Goal: Task Accomplishment & Management: Manage account settings

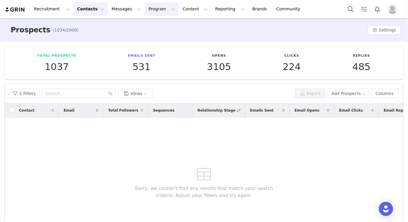
click at [145, 10] on button "Program Program" at bounding box center [162, 8] width 34 height 13
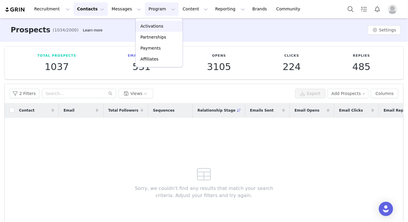
click at [151, 24] on p "Activations" at bounding box center [151, 26] width 23 height 6
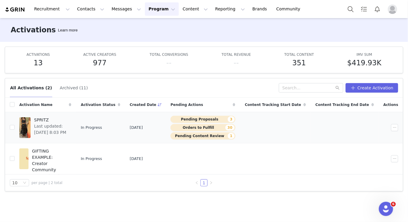
click at [68, 123] on span "Last updated: [DATE] 8:03 PM" at bounding box center [51, 129] width 34 height 12
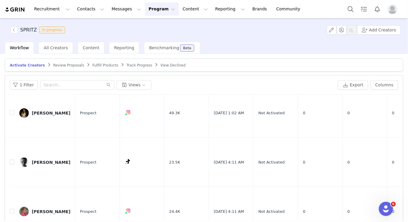
scroll to position [70, 0]
click at [71, 65] on span "Review Proposals" at bounding box center [68, 65] width 31 height 4
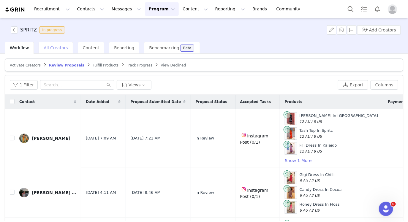
click at [49, 45] on div "All Creators" at bounding box center [56, 48] width 34 height 12
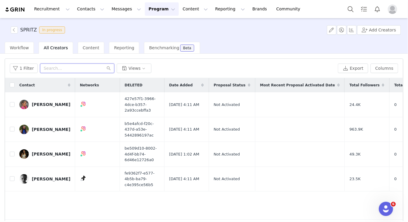
click at [56, 67] on input "text" at bounding box center [77, 69] width 74 height 10
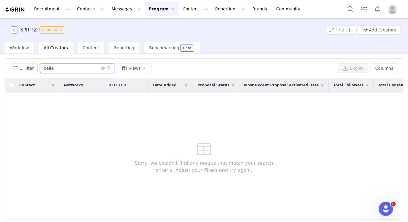
type input "bella"
click at [13, 33] on button "button" at bounding box center [14, 29] width 7 height 7
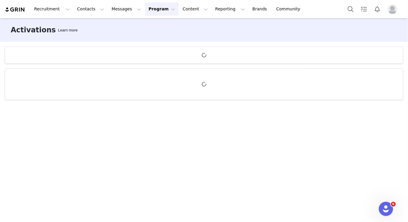
click at [149, 13] on button "Program Program" at bounding box center [162, 8] width 34 height 13
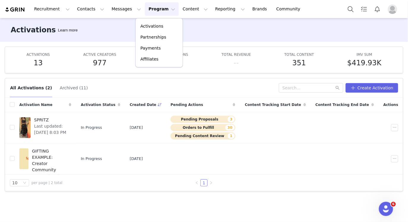
click at [97, 30] on div "Activations Learn more" at bounding box center [204, 30] width 408 height 24
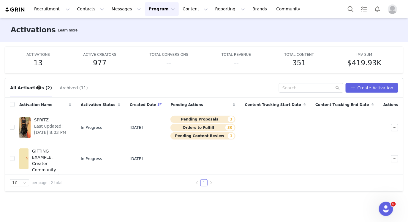
click at [149, 9] on button "Program Program" at bounding box center [162, 8] width 34 height 13
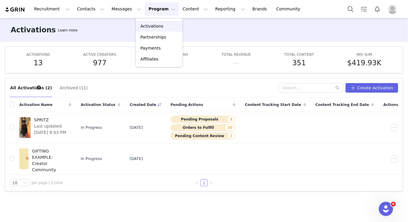
click at [149, 25] on p "Activations" at bounding box center [151, 26] width 23 height 6
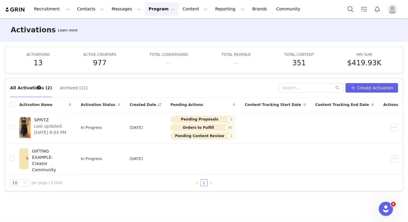
click at [153, 10] on button "Program Program" at bounding box center [162, 8] width 34 height 13
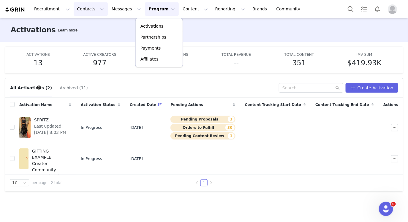
click at [90, 6] on button "Contacts Contacts" at bounding box center [91, 8] width 34 height 13
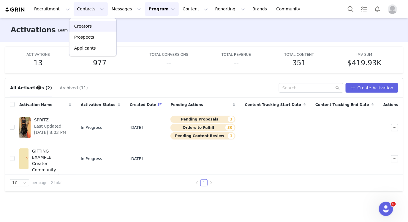
click at [86, 27] on p "Creators" at bounding box center [83, 26] width 18 height 6
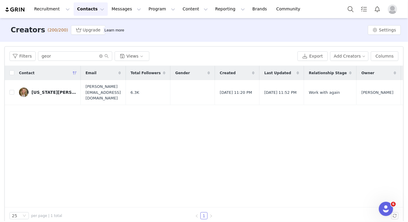
click at [78, 11] on button "Contacts Contacts" at bounding box center [91, 8] width 34 height 13
click at [82, 35] on p "Prospects" at bounding box center [84, 37] width 20 height 6
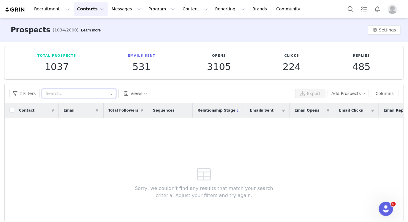
click at [67, 95] on input "text" at bounding box center [79, 94] width 74 height 10
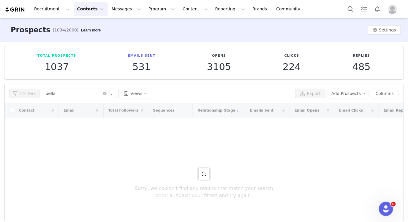
click at [23, 92] on button "2 Filters" at bounding box center [25, 94] width 30 height 10
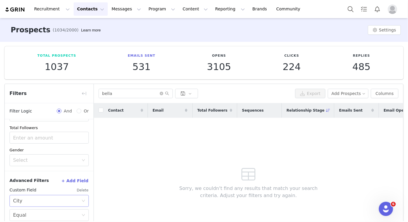
scroll to position [45, 0]
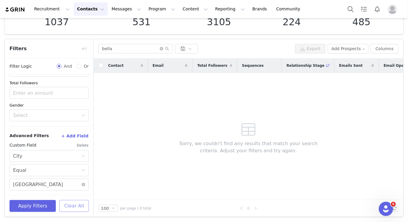
click at [70, 204] on button "Clear All" at bounding box center [73, 206] width 29 height 12
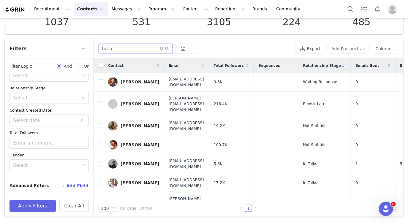
click at [132, 49] on input "bella" at bounding box center [136, 49] width 74 height 10
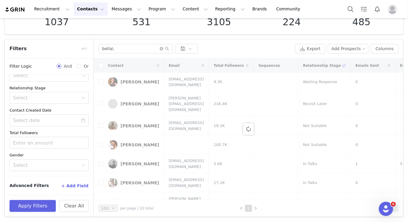
click at [134, 182] on div at bounding box center [248, 129] width 309 height 142
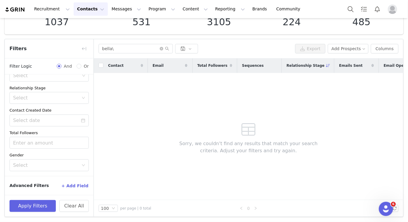
click at [138, 184] on div "Contact Email Total Followers Sequences Relationship Stage Emails Sent Email Op…" at bounding box center [248, 129] width 309 height 142
click at [129, 48] on input "bella\" at bounding box center [136, 49] width 74 height 10
type input "bella"
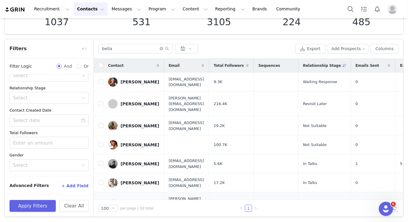
click at [132, 200] on link "Bella Davidson" at bounding box center [133, 205] width 51 height 10
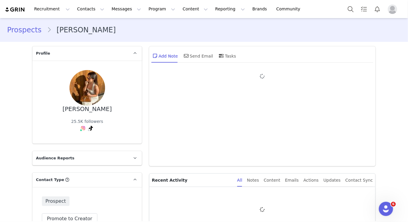
type input "+1 ([GEOGRAPHIC_DATA])"
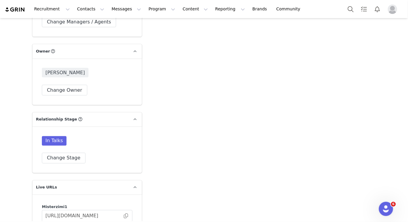
scroll to position [1045, 0]
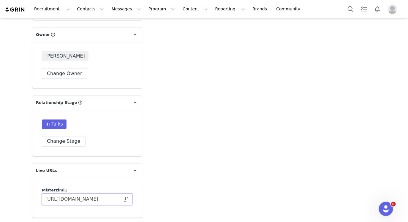
click at [126, 194] on input "https://misterzimi1.grin.live/e42115aa-2ef9-4bcc-be4e-12e1797e9d9a" at bounding box center [87, 200] width 91 height 12
click at [124, 200] on span at bounding box center [126, 200] width 6 height 0
click at [65, 128] on div "In Talks Change Stage" at bounding box center [87, 133] width 110 height 46
click at [62, 136] on button "Change Stage" at bounding box center [64, 141] width 44 height 11
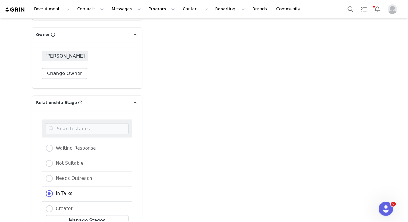
scroll to position [87, 0]
click at [63, 203] on div "Creator" at bounding box center [87, 210] width 91 height 15
click at [64, 207] on span "Creator" at bounding box center [63, 209] width 20 height 5
click at [53, 206] on input "Creator" at bounding box center [49, 210] width 7 height 8
radio input "true"
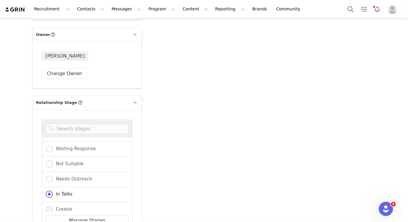
radio input "false"
radio input "true"
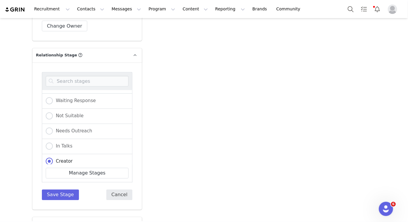
scroll to position [1095, 0]
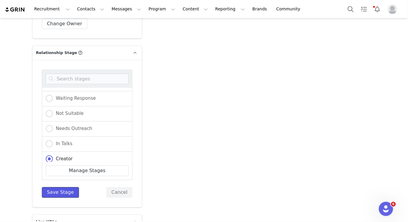
click at [60, 187] on button "Save Stage" at bounding box center [60, 192] width 37 height 11
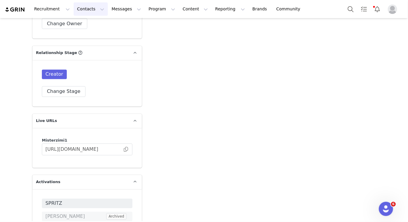
click at [89, 12] on button "Contacts Contacts" at bounding box center [91, 8] width 34 height 13
click at [94, 26] on div "Creators" at bounding box center [93, 26] width 40 height 6
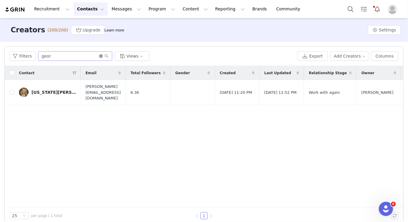
click at [99, 57] on icon "icon: close-circle" at bounding box center [101, 56] width 4 height 4
click at [92, 57] on input "text" at bounding box center [75, 56] width 74 height 10
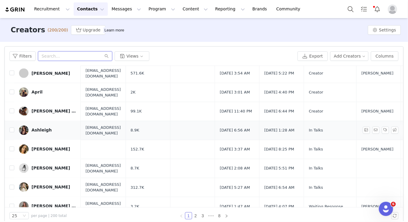
scroll to position [7, 0]
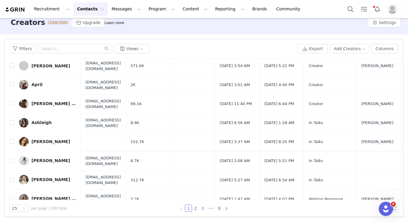
click at [201, 206] on link "3" at bounding box center [203, 208] width 7 height 7
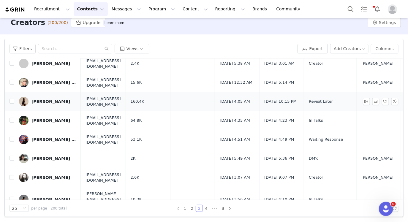
scroll to position [68, 0]
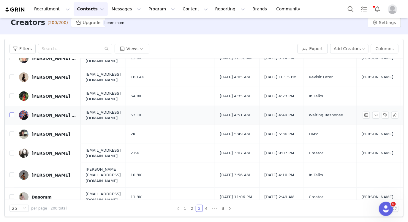
click at [10, 113] on input "checkbox" at bounding box center [12, 115] width 5 height 5
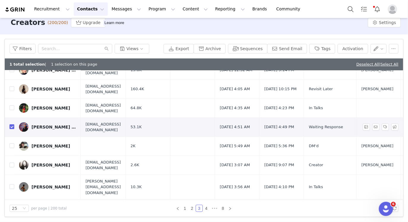
click at [10, 124] on input "checkbox" at bounding box center [12, 126] width 5 height 5
checkbox input "false"
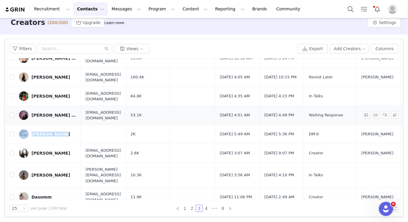
click at [40, 113] on div "Concha de Lima Mayer" at bounding box center [53, 115] width 45 height 5
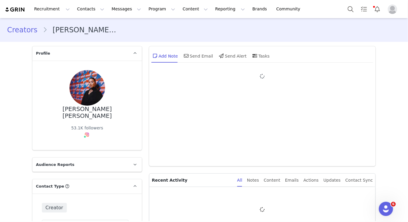
type input "+1 ([GEOGRAPHIC_DATA])"
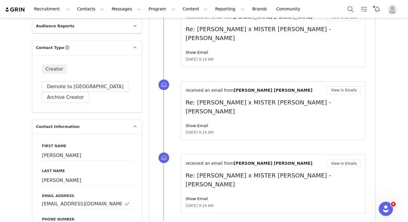
scroll to position [143, 0]
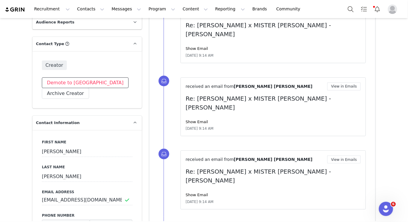
click at [68, 78] on button "Demote to Prospect" at bounding box center [85, 83] width 87 height 11
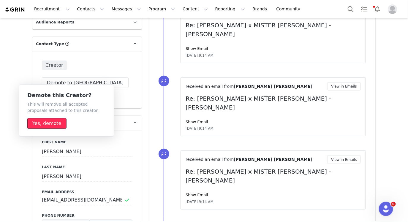
click at [48, 126] on button "Yes, demote" at bounding box center [46, 123] width 39 height 11
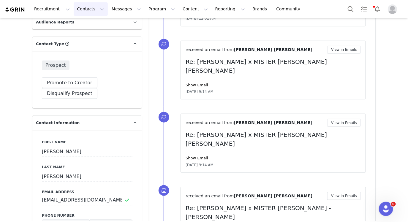
click at [94, 9] on button "Contacts Contacts" at bounding box center [91, 8] width 34 height 13
click at [47, 14] on button "Recruitment Recruitment" at bounding box center [52, 8] width 43 height 13
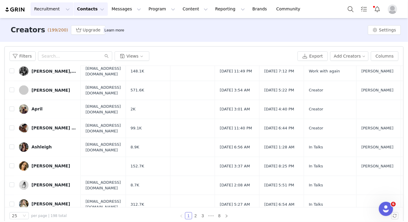
scroll to position [351, 0]
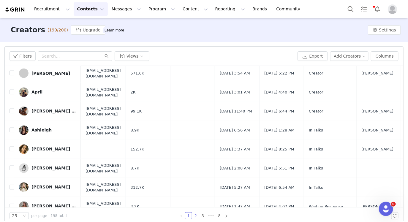
click at [194, 215] on link "2" at bounding box center [195, 216] width 7 height 7
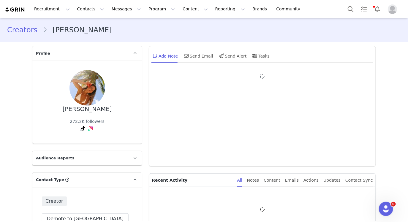
type input "+1 ([GEOGRAPHIC_DATA])"
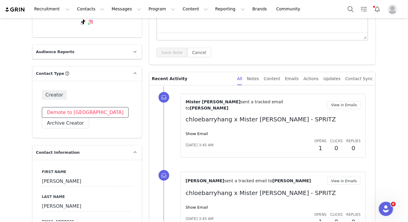
click at [72, 112] on button "Demote to Prospect" at bounding box center [85, 112] width 87 height 11
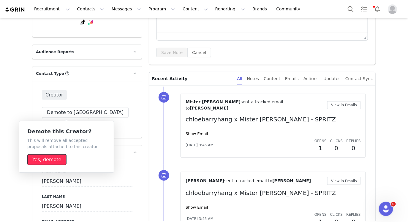
click at [49, 161] on button "Yes, demote" at bounding box center [46, 159] width 39 height 11
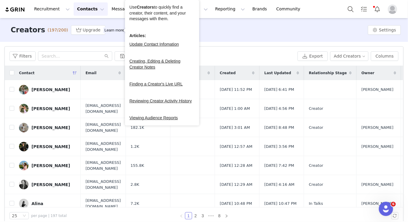
click at [256, 30] on div "Creators (197/200) Upgrade Learn more Settings" at bounding box center [204, 30] width 408 height 24
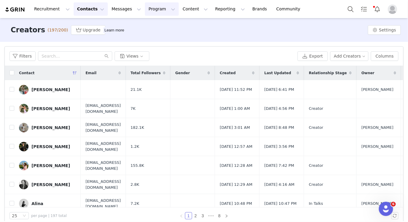
click at [161, 9] on button "Program Program" at bounding box center [162, 8] width 34 height 13
click at [160, 26] on p "Activations" at bounding box center [151, 26] width 23 height 6
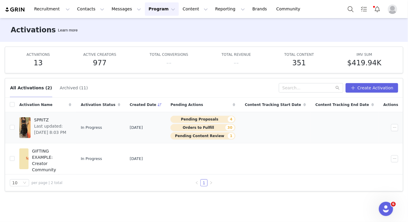
click at [58, 130] on span "Last updated: Aug 28, 2025 8:03 PM" at bounding box center [51, 129] width 34 height 12
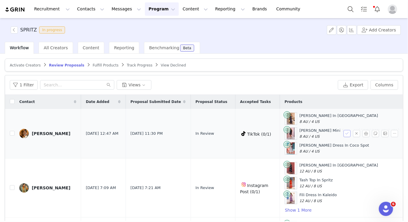
click at [344, 136] on button "button" at bounding box center [347, 133] width 7 height 7
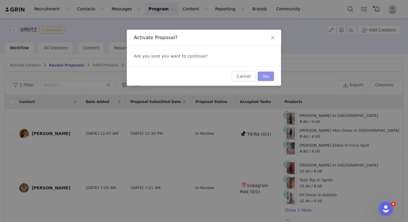
click at [265, 76] on button "Yes" at bounding box center [266, 77] width 16 height 10
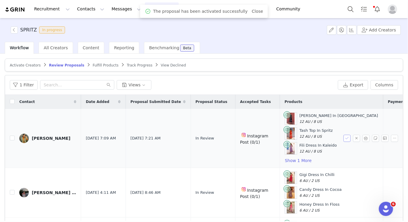
click at [344, 137] on button "button" at bounding box center [347, 138] width 7 height 7
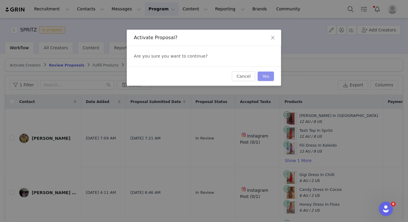
click at [265, 78] on button "Yes" at bounding box center [266, 77] width 16 height 10
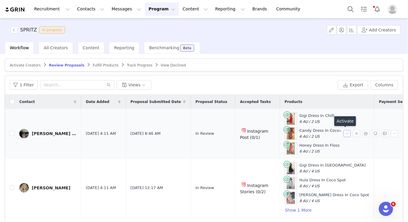
click at [344, 134] on button "button" at bounding box center [347, 133] width 7 height 7
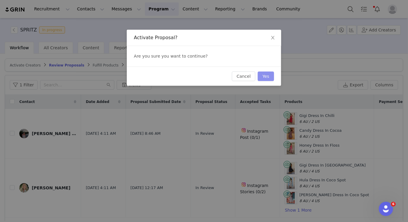
click at [271, 77] on button "Yes" at bounding box center [266, 77] width 16 height 10
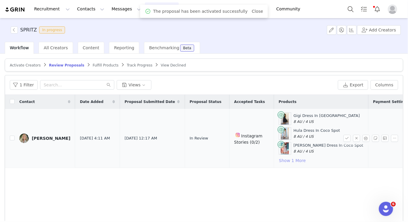
click at [279, 160] on button "Show 1 More" at bounding box center [292, 160] width 27 height 7
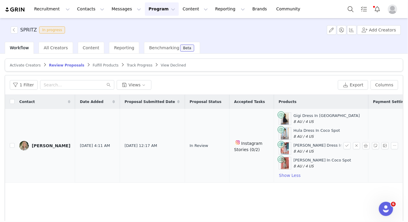
click at [347, 144] on span at bounding box center [349, 145] width 10 height 7
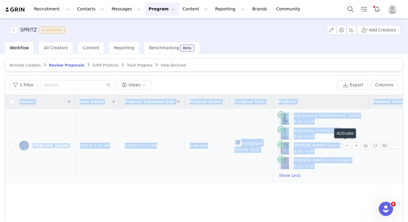
click at [347, 144] on span at bounding box center [349, 145] width 10 height 7
click at [344, 144] on button "button" at bounding box center [347, 145] width 7 height 7
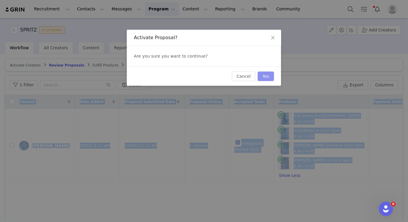
click at [265, 79] on button "Yes" at bounding box center [266, 77] width 16 height 10
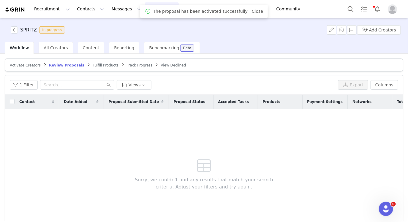
click at [95, 64] on span "Fulfill Products" at bounding box center [106, 65] width 26 height 4
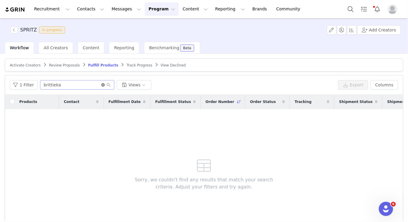
click at [101, 85] on icon "icon: close-circle" at bounding box center [103, 85] width 4 height 4
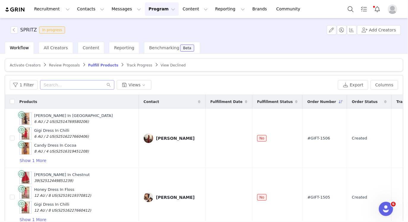
click at [352, 101] on span "Order Status" at bounding box center [365, 101] width 26 height 5
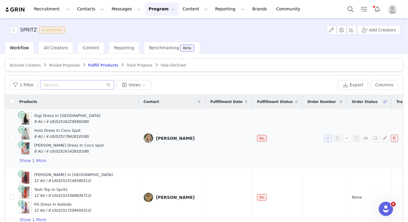
scroll to position [0, 67]
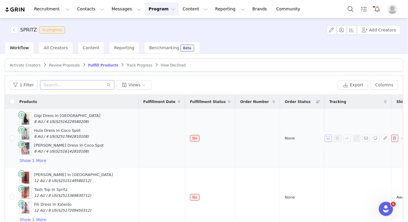
click at [325, 137] on button "button" at bounding box center [328, 138] width 7 height 7
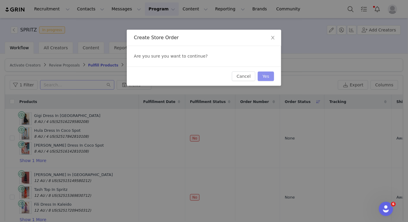
click at [267, 80] on button "Yes" at bounding box center [266, 77] width 16 height 10
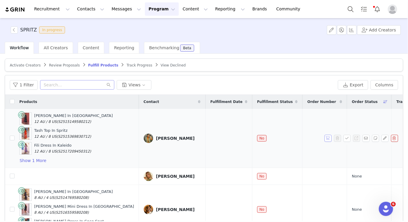
click at [325, 138] on button "button" at bounding box center [328, 138] width 7 height 7
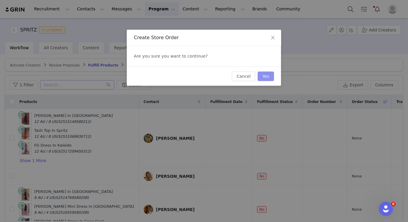
click at [264, 77] on button "Yes" at bounding box center [266, 77] width 16 height 10
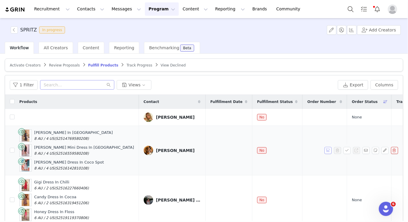
click at [325, 152] on button "button" at bounding box center [328, 150] width 7 height 7
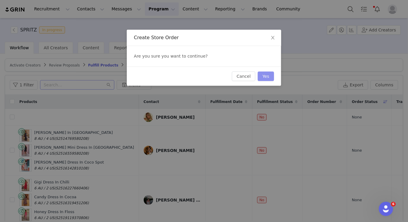
click at [266, 78] on button "Yes" at bounding box center [266, 77] width 16 height 10
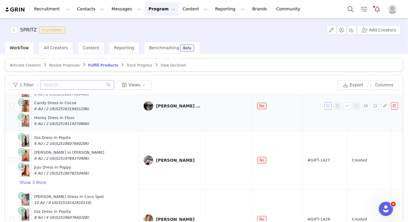
scroll to position [39, 0]
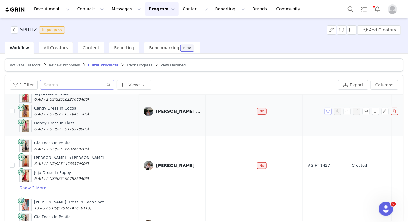
click at [325, 110] on button "button" at bounding box center [328, 111] width 7 height 7
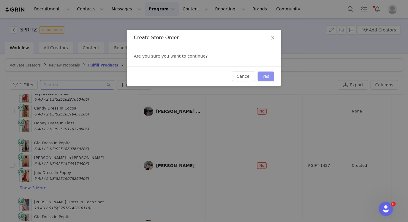
click at [269, 71] on div "Cancel Yes" at bounding box center [204, 76] width 154 height 19
click at [267, 76] on button "Yes" at bounding box center [266, 77] width 16 height 10
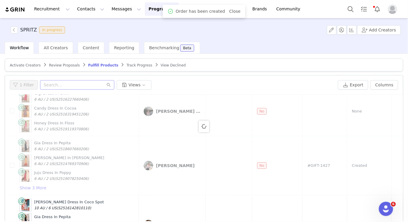
scroll to position [0, 0]
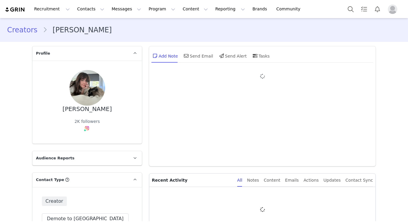
type input "+1 ([GEOGRAPHIC_DATA])"
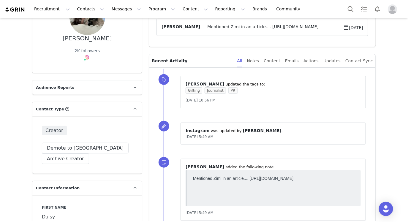
scroll to position [73, 0]
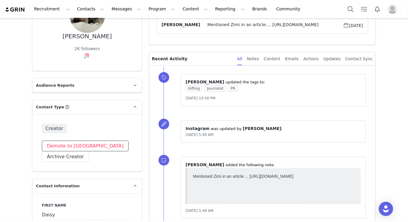
click at [67, 143] on button "Demote to [GEOGRAPHIC_DATA]" at bounding box center [85, 146] width 87 height 11
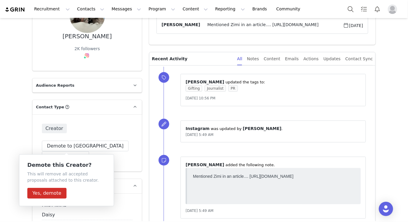
click at [98, 129] on div "Creator" at bounding box center [87, 129] width 91 height 10
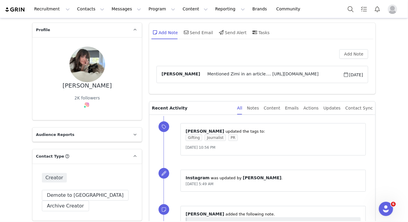
scroll to position [24, 0]
click at [72, 196] on button "Demote to [GEOGRAPHIC_DATA]" at bounding box center [85, 195] width 87 height 11
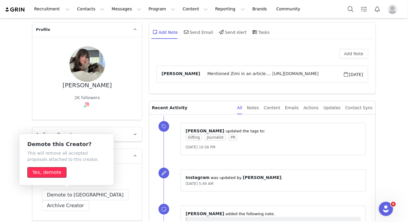
click at [47, 172] on button "Yes, demote" at bounding box center [46, 172] width 39 height 11
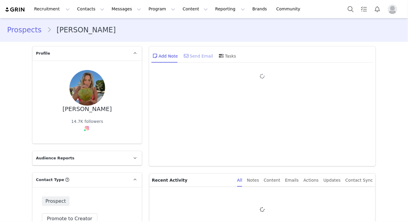
type input "+1 ([GEOGRAPHIC_DATA])"
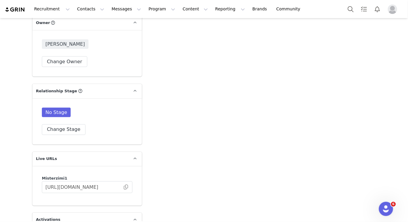
scroll to position [1131, 0]
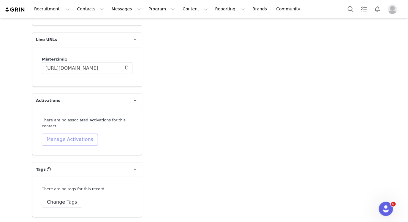
click at [77, 138] on button "Manage Activations" at bounding box center [70, 140] width 56 height 12
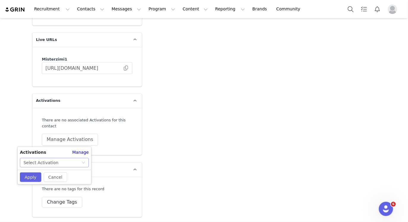
click at [59, 161] on div "Select Activation" at bounding box center [52, 162] width 58 height 9
click at [115, 144] on div "There are no associated Activations for this contact Manage Activations" at bounding box center [87, 132] width 91 height 28
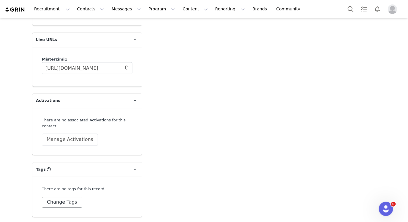
click at [58, 197] on button "Change Tags" at bounding box center [62, 202] width 40 height 11
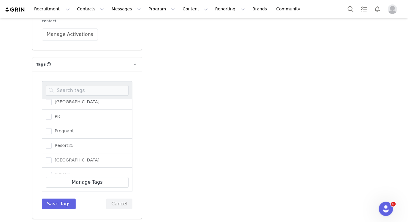
scroll to position [279, 0]
click at [62, 146] on span "Resort25" at bounding box center [63, 148] width 22 height 6
click at [52, 145] on input "Resort25" at bounding box center [52, 145] width 0 height 0
click at [55, 203] on button "Save Tags" at bounding box center [59, 204] width 34 height 11
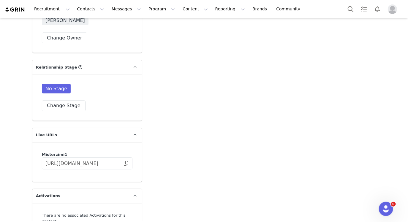
scroll to position [1032, 0]
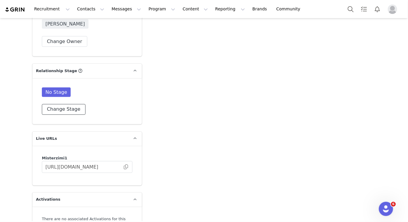
click at [55, 106] on button "Change Stage" at bounding box center [64, 109] width 44 height 11
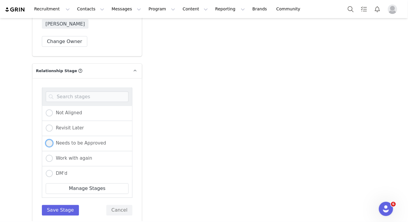
click at [77, 141] on span "Needs to be Approved" at bounding box center [79, 143] width 53 height 5
click at [53, 141] on input "Needs to be Approved" at bounding box center [49, 144] width 7 height 8
radio input "true"
click at [51, 214] on button "Save Stage" at bounding box center [60, 210] width 37 height 11
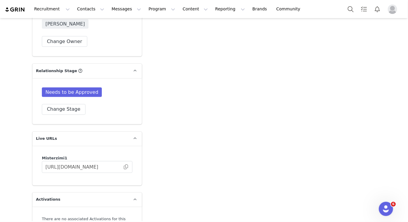
scroll to position [1137, 0]
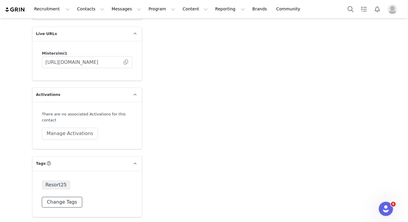
click at [50, 203] on button "Change Tags" at bounding box center [62, 202] width 40 height 11
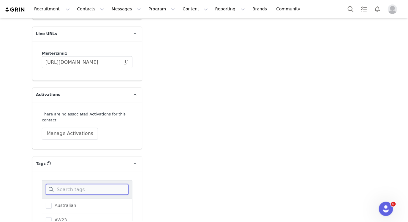
click at [68, 189] on input at bounding box center [87, 189] width 83 height 11
type input "syd"
click at [62, 203] on span "SYDNEY" at bounding box center [76, 206] width 48 height 6
click at [52, 203] on input "SYDNEY" at bounding box center [52, 203] width 0 height 0
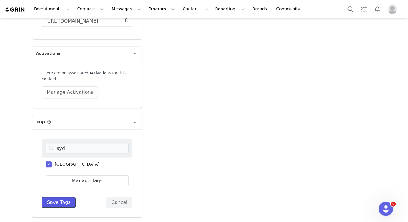
click at [53, 201] on button "Save Tags" at bounding box center [59, 202] width 34 height 11
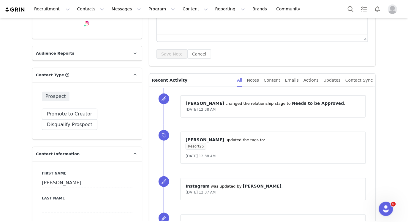
scroll to position [0, 0]
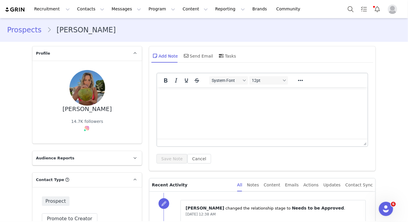
click at [231, 103] on html at bounding box center [262, 95] width 211 height 16
click at [167, 160] on button "Save Note" at bounding box center [171, 159] width 31 height 10
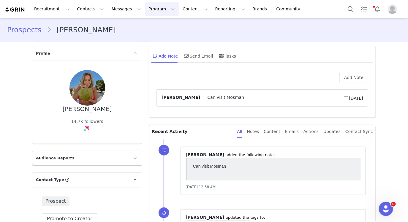
click at [145, 14] on button "Program Program" at bounding box center [162, 8] width 34 height 13
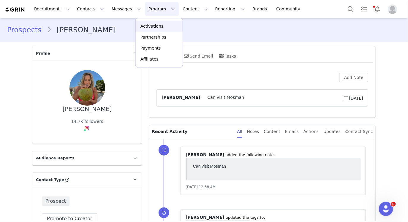
click at [145, 26] on p "Activations" at bounding box center [151, 26] width 23 height 6
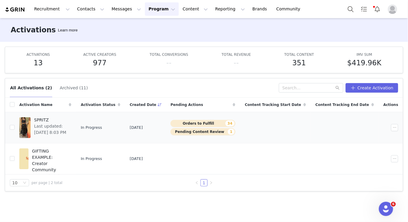
click at [49, 129] on span "Last updated: [DATE] 8:03 PM" at bounding box center [51, 129] width 34 height 12
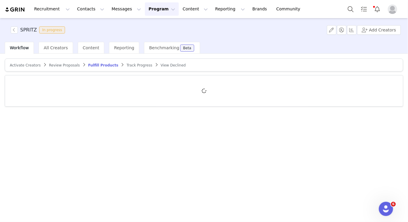
click at [23, 69] on article "Activate Creators Review Proposals Fulfill Products Track Progress View Declined" at bounding box center [204, 64] width 398 height 13
click at [23, 67] on span "Activate Creators" at bounding box center [25, 65] width 31 height 4
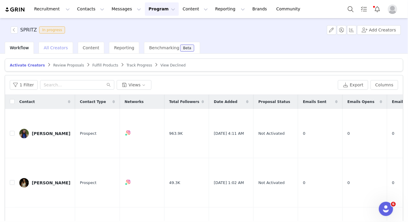
click at [50, 42] on div "All Creators" at bounding box center [56, 48] width 34 height 12
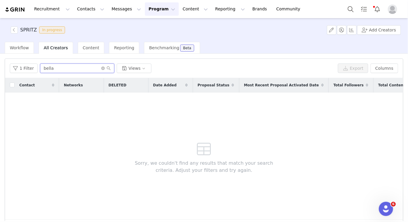
click at [56, 68] on input "bella" at bounding box center [77, 69] width 74 height 10
paste input "Mariana Valentim Santos"
click at [43, 67] on input "Mariana Valentim Santos" at bounding box center [77, 69] width 74 height 10
drag, startPoint x: 91, startPoint y: 68, endPoint x: 56, endPoint y: 68, distance: 34.7
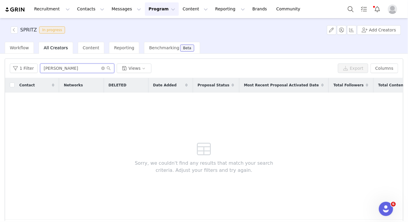
click at [56, 68] on input "Mariana Valentim Santos" at bounding box center [77, 69] width 74 height 10
type input "Marian"
click at [54, 52] on div "All Creators" at bounding box center [56, 48] width 34 height 12
click at [27, 68] on button "1 Filter" at bounding box center [24, 69] width 28 height 10
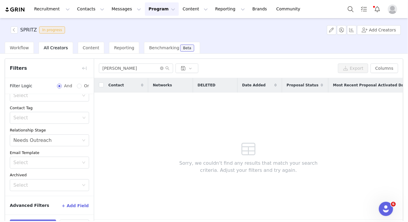
scroll to position [20, 0]
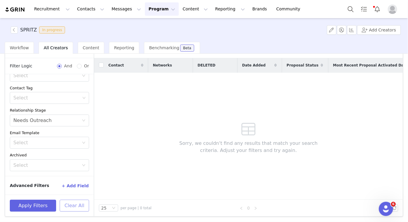
click at [69, 206] on button "Clear All" at bounding box center [74, 206] width 29 height 12
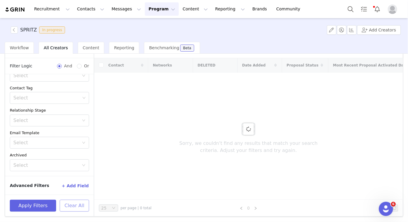
scroll to position [0, 0]
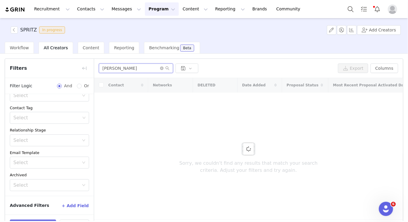
click at [121, 70] on input "Marian" at bounding box center [136, 69] width 74 height 10
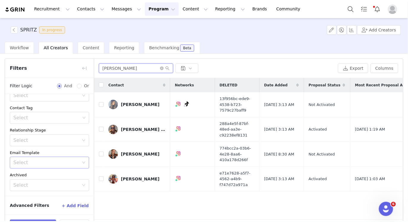
scroll to position [20, 0]
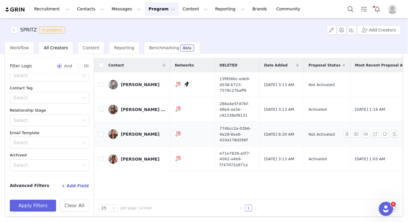
click at [154, 134] on div "Mariana Valentim Santos" at bounding box center [140, 134] width 39 height 5
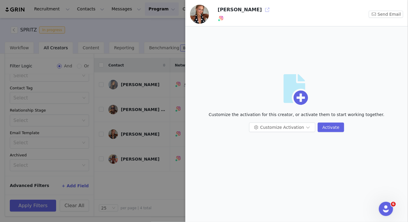
click at [272, 11] on button "button" at bounding box center [267, 10] width 10 height 10
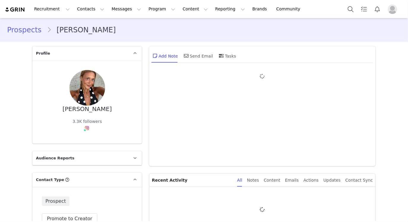
type input "+1 ([GEOGRAPHIC_DATA])"
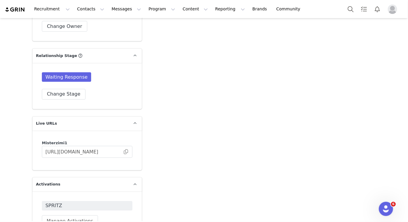
scroll to position [1054, 0]
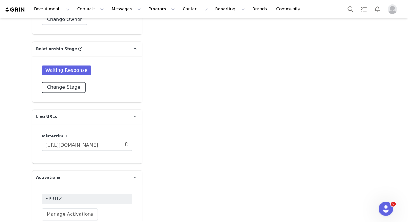
click at [57, 87] on button "Change Stage" at bounding box center [64, 87] width 44 height 11
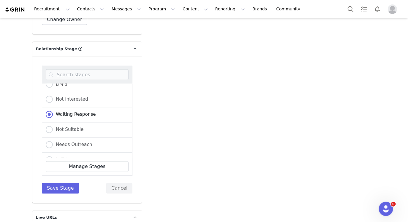
scroll to position [98, 0]
click at [56, 127] on span "In Talks" at bounding box center [63, 129] width 20 height 5
click at [53, 127] on input "In Talks" at bounding box center [49, 130] width 7 height 8
radio input "true"
radio input "false"
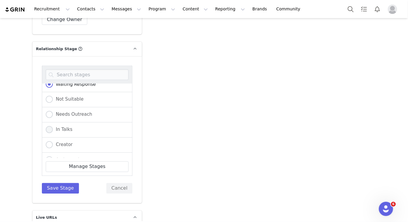
radio input "true"
click at [61, 189] on button "Save Stage" at bounding box center [60, 188] width 37 height 11
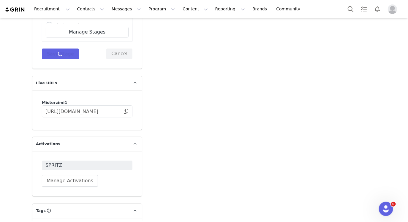
scroll to position [1129, 0]
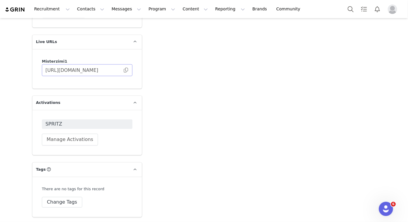
click at [124, 70] on span at bounding box center [126, 70] width 6 height 0
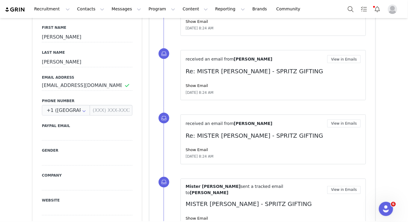
scroll to position [178, 0]
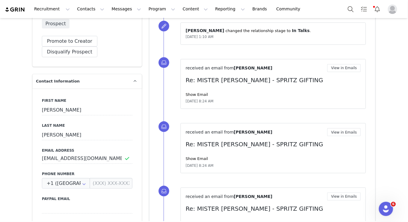
click at [161, 17] on div "Recruitment Recruitment Creator Search Curated Lists Landing Pages Web Extensio…" at bounding box center [204, 9] width 408 height 18
click at [161, 16] on div "Recruitment Recruitment Creator Search Curated Lists Landing Pages Web Extensio…" at bounding box center [204, 9] width 408 height 18
click at [156, 14] on button "Program Program" at bounding box center [162, 8] width 34 height 13
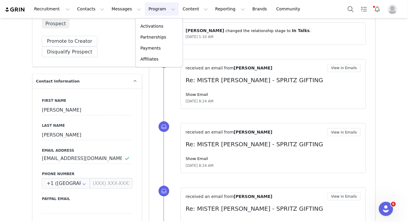
click at [157, 19] on div "Activations Partnerships Payments Affiliates" at bounding box center [159, 42] width 48 height 49
click at [156, 26] on p "Activations" at bounding box center [151, 26] width 23 height 6
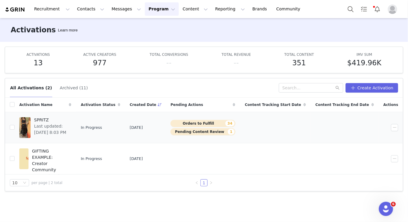
click at [56, 133] on span "Last updated: [DATE] 8:03 PM" at bounding box center [51, 129] width 34 height 12
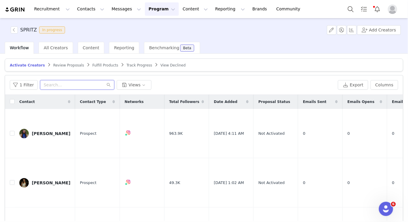
click at [60, 80] on input "text" at bounding box center [77, 85] width 74 height 10
paste input "Beatriz Pereira"
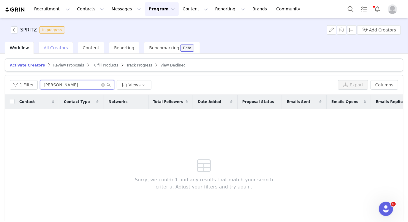
type input "Beatriz Pereira"
click at [58, 51] on div "All Creators" at bounding box center [56, 48] width 34 height 12
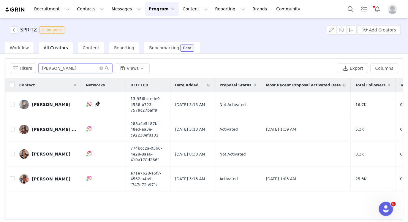
click at [51, 66] on input "Marian" at bounding box center [75, 69] width 74 height 10
paste input "Beatriz Pereira"
type input "Beatriz Pereira"
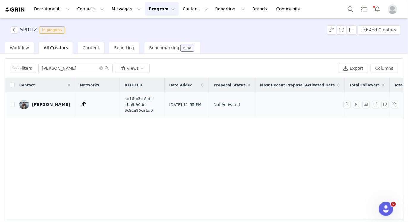
click at [48, 102] on div "Beatriz Pereira" at bounding box center [51, 104] width 39 height 5
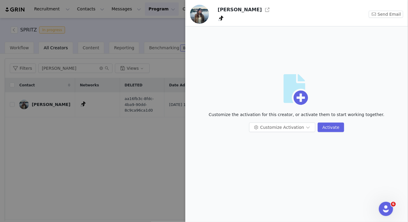
click at [248, 13] on h3 "Beatriz Pereira" at bounding box center [240, 9] width 44 height 7
click at [262, 11] on button "button" at bounding box center [267, 10] width 10 height 10
click at [268, 129] on button "Customize Activation" at bounding box center [282, 128] width 66 height 10
click at [270, 138] on li "Edit Available Tasks" at bounding box center [283, 140] width 63 height 10
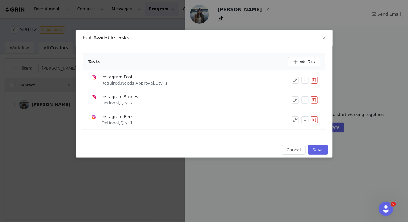
click at [317, 78] on button "button" at bounding box center [314, 80] width 7 height 7
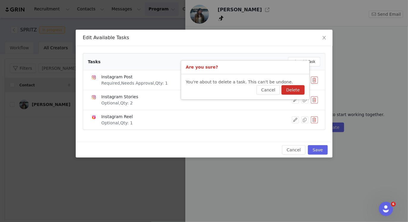
click at [291, 88] on button "Delete" at bounding box center [292, 90] width 23 height 10
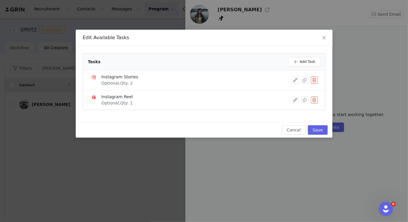
click at [315, 82] on button "button" at bounding box center [314, 80] width 7 height 7
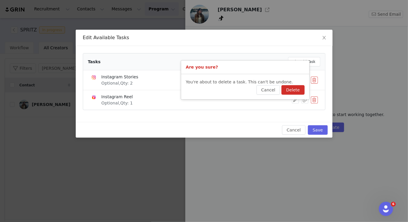
click at [301, 90] on button "Delete" at bounding box center [292, 90] width 23 height 10
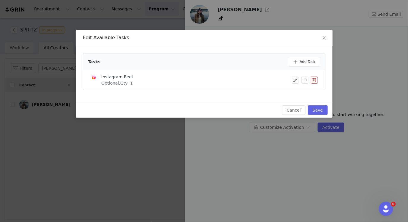
click at [315, 78] on button "button" at bounding box center [314, 80] width 7 height 7
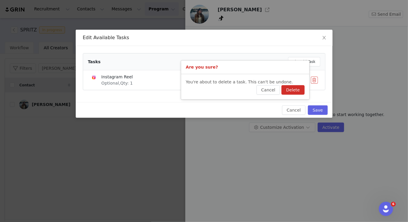
click at [296, 92] on button "Delete" at bounding box center [292, 90] width 23 height 10
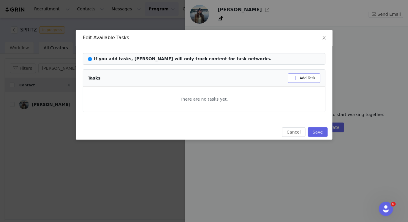
click at [306, 74] on button "Add Task" at bounding box center [304, 78] width 32 height 10
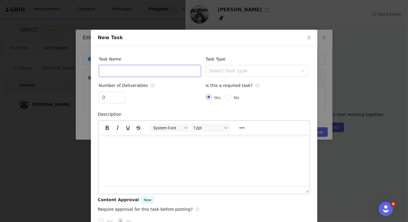
click at [121, 72] on input "text" at bounding box center [150, 71] width 102 height 12
click at [229, 70] on div "Select task type" at bounding box center [253, 71] width 88 height 6
type input "Tiktok"
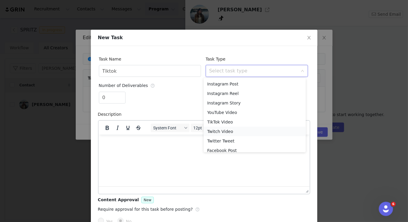
scroll to position [23, 0]
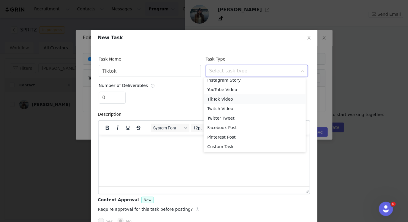
click at [230, 98] on li "TikTok Video" at bounding box center [255, 99] width 102 height 10
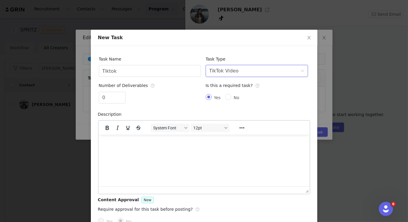
scroll to position [37, 0]
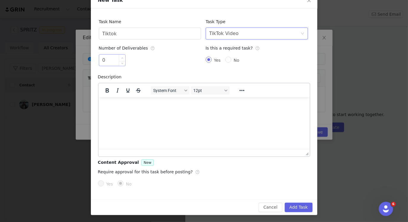
type input "1"
click at [120, 56] on span "Increase Value" at bounding box center [122, 58] width 6 height 7
click at [296, 206] on button "Add Task" at bounding box center [299, 208] width 28 height 10
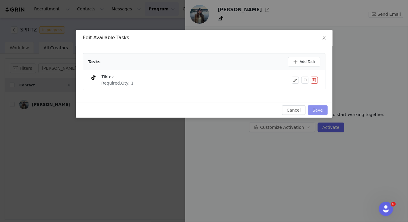
click at [324, 110] on button "Save" at bounding box center [318, 110] width 20 height 10
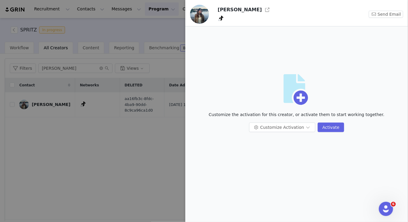
click at [274, 7] on div "[PERSON_NAME]" at bounding box center [283, 10] width 130 height 10
click at [263, 7] on div "[PERSON_NAME]" at bounding box center [283, 10] width 130 height 10
click at [262, 8] on button "button" at bounding box center [267, 10] width 10 height 10
click at [61, 157] on div at bounding box center [204, 111] width 408 height 222
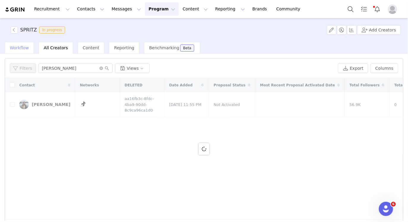
click at [31, 48] on div "Workflow" at bounding box center [19, 48] width 29 height 12
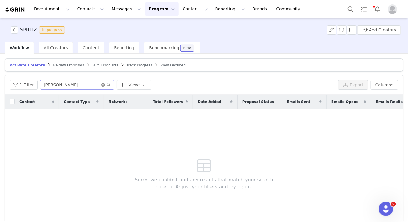
click at [101, 85] on icon "icon: close-circle" at bounding box center [103, 85] width 4 height 4
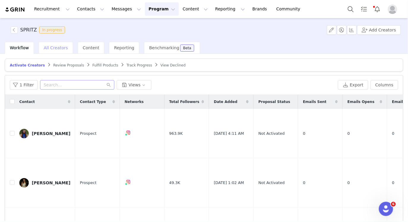
click at [50, 50] on div "All Creators" at bounding box center [56, 48] width 34 height 12
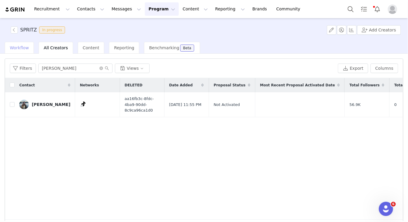
click at [21, 51] on div "Workflow" at bounding box center [19, 48] width 29 height 12
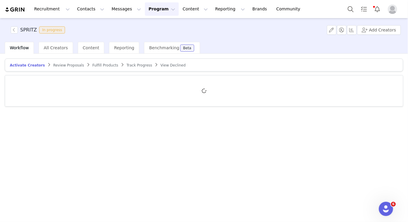
click at [69, 65] on span "Review Proposals" at bounding box center [68, 65] width 31 height 4
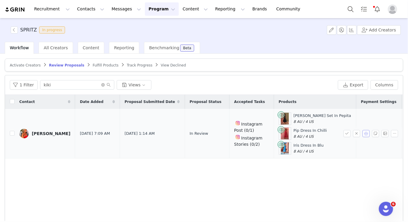
click at [363, 132] on button "button" at bounding box center [366, 133] width 7 height 7
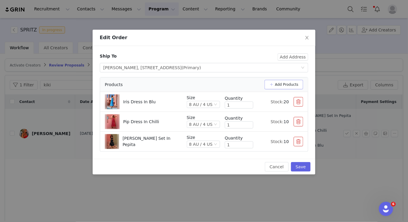
click at [287, 83] on button "Add Products" at bounding box center [284, 85] width 39 height 10
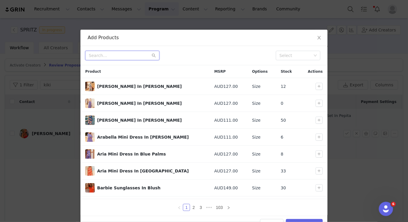
click at [110, 60] on input "text" at bounding box center [122, 56] width 74 height 10
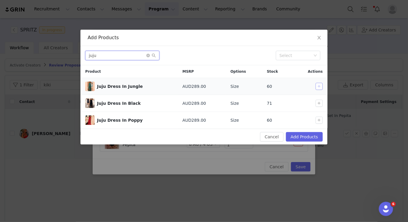
type input "juju"
click at [321, 85] on button "button" at bounding box center [319, 86] width 7 height 7
click at [294, 133] on button "Add Products" at bounding box center [304, 137] width 37 height 10
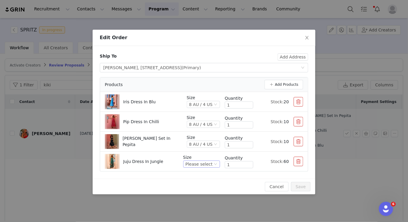
click at [199, 165] on div "Please select" at bounding box center [199, 164] width 27 height 7
click at [200, 114] on li "8 AU / 4 US" at bounding box center [202, 115] width 35 height 10
click at [298, 189] on button "Save" at bounding box center [301, 187] width 20 height 10
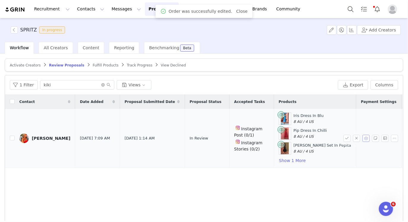
click at [363, 140] on button "button" at bounding box center [366, 138] width 7 height 7
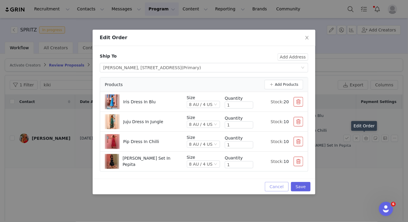
click at [280, 187] on button "Cancel" at bounding box center [276, 187] width 23 height 10
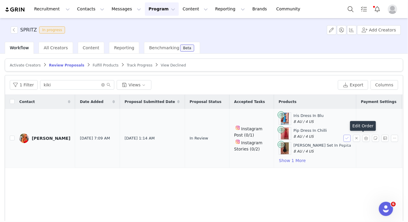
click at [344, 137] on button "button" at bounding box center [347, 138] width 7 height 7
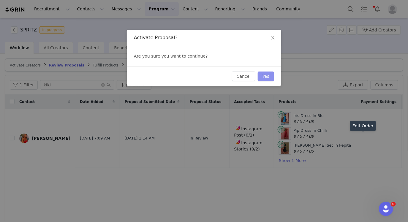
click at [272, 77] on button "Yes" at bounding box center [266, 77] width 16 height 10
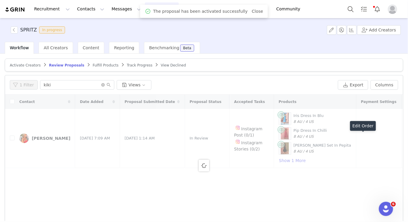
click at [93, 66] on span "Fulfill Products" at bounding box center [106, 65] width 26 height 4
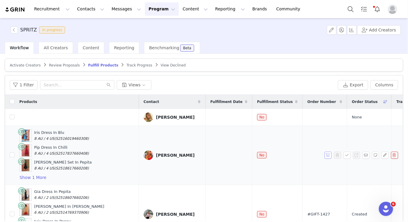
click at [325, 153] on button "button" at bounding box center [328, 155] width 7 height 7
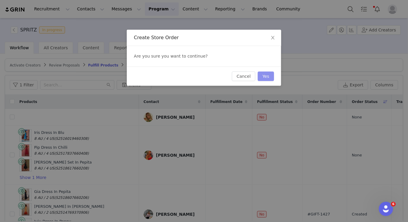
click at [262, 79] on button "Yes" at bounding box center [266, 77] width 16 height 10
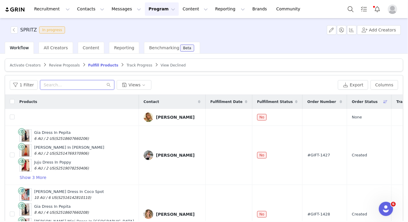
click at [62, 87] on input "text" at bounding box center [77, 85] width 74 height 10
paste input "Bom dia, SIM! Adorava trabalhar com vocês!"
type input "Bom dia, SIM! Adorava trabalhar com vocês!"
click at [41, 50] on div "All Creators" at bounding box center [56, 48] width 34 height 12
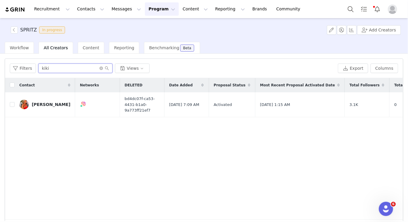
click at [49, 69] on input "kiki" at bounding box center [75, 69] width 74 height 10
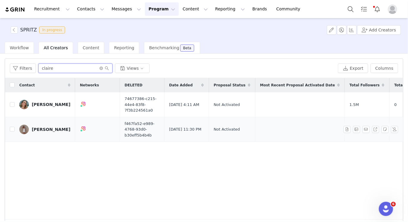
type input "claire"
click at [48, 132] on link "[PERSON_NAME]" at bounding box center [44, 130] width 51 height 10
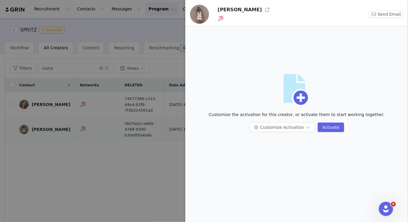
click at [47, 129] on div at bounding box center [204, 111] width 408 height 222
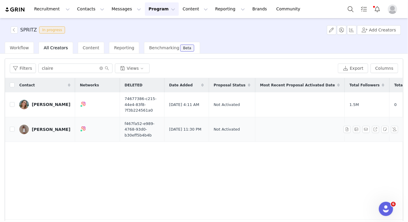
click at [52, 128] on div "[PERSON_NAME]" at bounding box center [51, 129] width 39 height 5
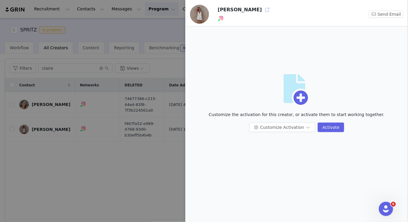
click at [262, 10] on button "button" at bounding box center [267, 10] width 10 height 10
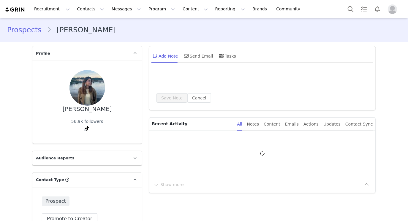
type input "+1 ([GEOGRAPHIC_DATA])"
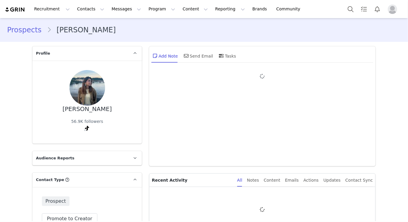
type input "+1 ([GEOGRAPHIC_DATA])"
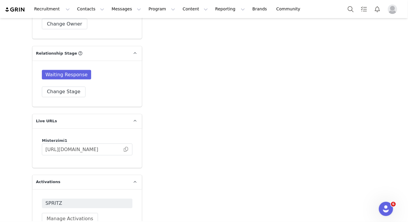
scroll to position [1050, 0]
click at [59, 95] on button "Change Stage" at bounding box center [64, 91] width 44 height 11
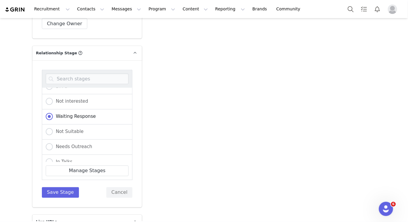
scroll to position [79, 0]
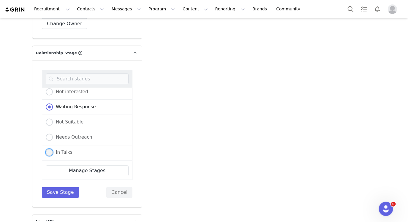
click at [62, 149] on label "In Talks" at bounding box center [59, 153] width 27 height 8
click at [53, 149] on input "In Talks" at bounding box center [49, 153] width 7 height 8
radio input "true"
radio input "false"
radio input "true"
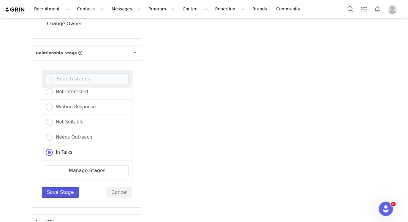
click at [59, 187] on button "Save Stage" at bounding box center [60, 192] width 37 height 11
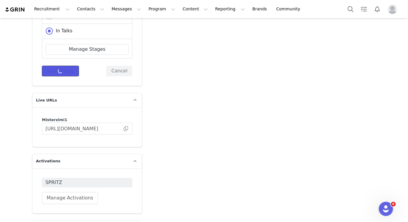
scroll to position [1129, 0]
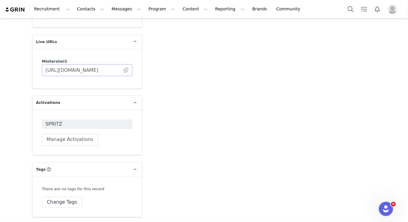
click at [123, 70] on span at bounding box center [126, 70] width 6 height 0
click at [150, 13] on button "Program Program" at bounding box center [162, 8] width 34 height 13
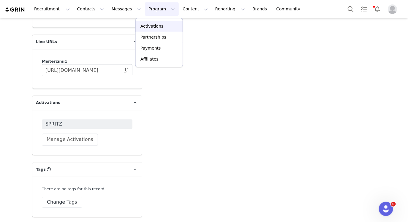
click at [149, 28] on p "Activations" at bounding box center [151, 26] width 23 height 6
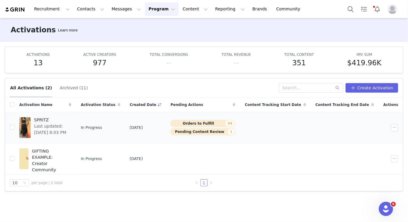
click at [62, 131] on span "Last updated: Aug 28, 2025 8:03 PM" at bounding box center [51, 129] width 34 height 12
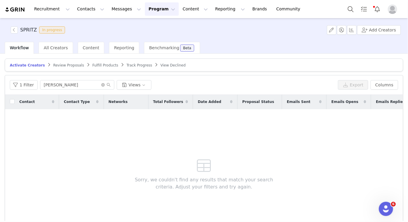
click at [55, 63] on span "Review Proposals" at bounding box center [68, 65] width 31 height 4
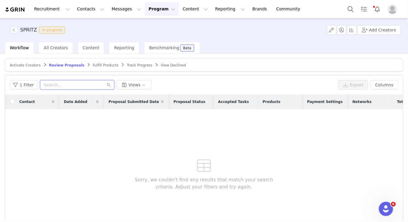
click at [70, 83] on input "text" at bounding box center [77, 85] width 74 height 10
type input "kiki"
click at [24, 83] on button "1 Filter" at bounding box center [24, 85] width 28 height 10
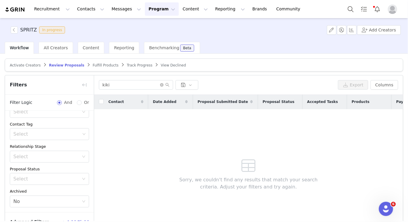
scroll to position [37, 0]
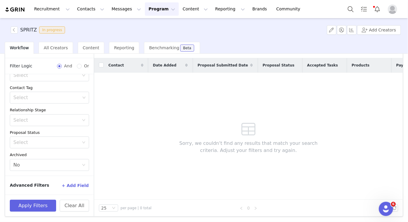
click at [116, 88] on div "Contact Date Added Proposal Submitted Date Proposal Status Accepted Tasks Produ…" at bounding box center [248, 129] width 309 height 142
click at [44, 44] on div "All Creators" at bounding box center [56, 48] width 34 height 12
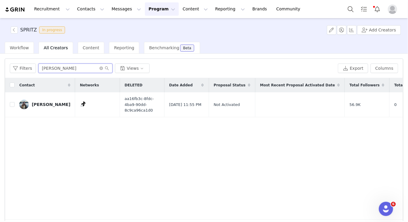
click at [60, 69] on input "[PERSON_NAME]" at bounding box center [75, 69] width 74 height 10
type input "kiki"
click at [47, 97] on td "Francisca" at bounding box center [45, 104] width 61 height 25
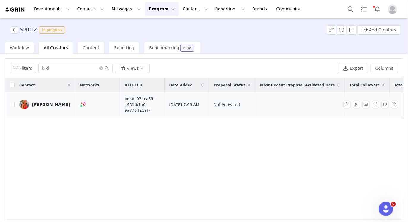
click at [42, 108] on link "Francisca" at bounding box center [44, 105] width 51 height 10
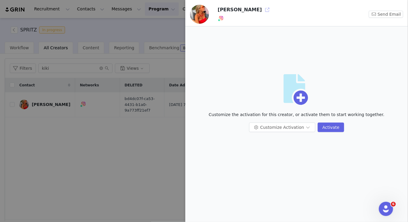
click at [262, 9] on button "button" at bounding box center [267, 10] width 10 height 10
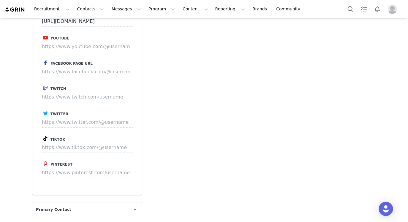
type input "+1 ([GEOGRAPHIC_DATA])"
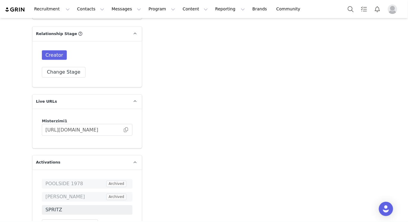
scroll to position [1081, 0]
click at [125, 129] on span at bounding box center [126, 129] width 6 height 0
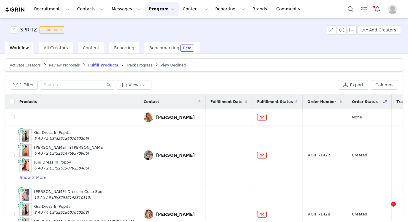
click at [61, 85] on input "text" at bounding box center [77, 85] width 74 height 10
click at [23, 70] on article "Activate Creators Review Proposals Fulfill Products Track Progress View Declined" at bounding box center [204, 64] width 398 height 13
click at [23, 68] on article "Activate Creators Review Proposals Fulfill Products Track Progress View Declined" at bounding box center [204, 64] width 398 height 13
click at [49, 47] on span "All Creators" at bounding box center [56, 47] width 24 height 5
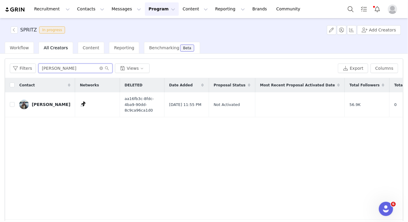
click at [50, 69] on input "[PERSON_NAME]" at bounding box center [75, 69] width 74 height 10
paste input "[PERSON_NAME] [PERSON_NAME]"
type input "[PERSON_NAME] [PERSON_NAME]"
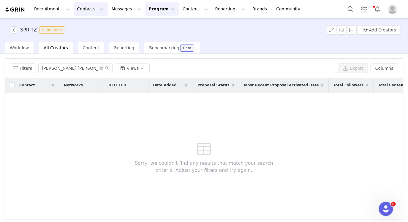
click at [91, 8] on button "Contacts Contacts" at bounding box center [91, 8] width 34 height 13
click at [90, 37] on p "Prospects" at bounding box center [84, 37] width 20 height 6
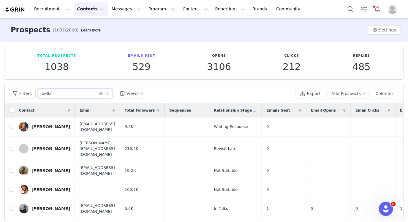
click at [66, 93] on input "bella" at bounding box center [75, 94] width 74 height 10
paste input "Maria Carolina Monteiro"
type input "Maria Carolina Monteiro"
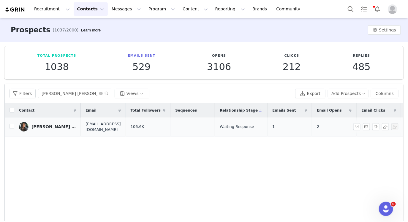
click at [41, 128] on div "Maria Carolina Monteiro" at bounding box center [53, 126] width 45 height 5
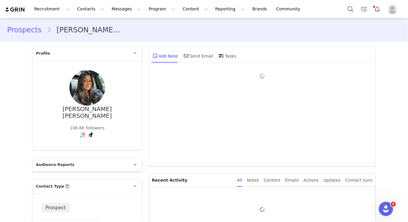
type input "+1 ([GEOGRAPHIC_DATA])"
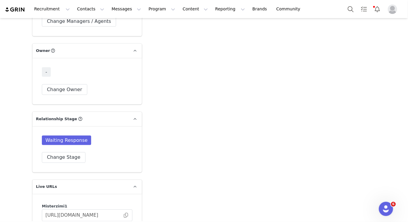
scroll to position [999, 0]
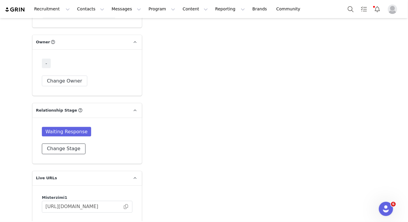
click at [59, 144] on button "Change Stage" at bounding box center [64, 149] width 44 height 11
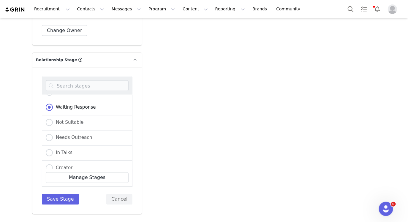
scroll to position [92, 0]
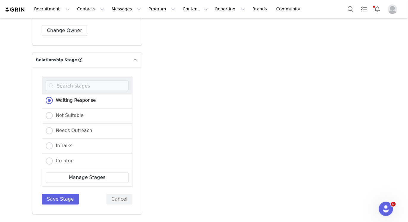
click at [59, 143] on div "In Talks" at bounding box center [87, 146] width 91 height 15
click at [59, 143] on span "In Talks" at bounding box center [63, 145] width 20 height 5
click at [53, 143] on input "In Talks" at bounding box center [49, 147] width 7 height 8
radio input "true"
radio input "false"
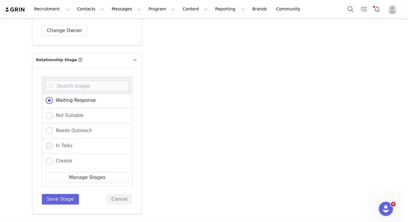
radio input "true"
click at [52, 194] on button "Save Stage" at bounding box center [60, 199] width 37 height 11
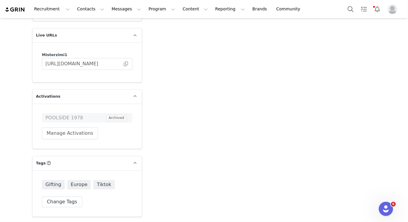
scroll to position [1135, 0]
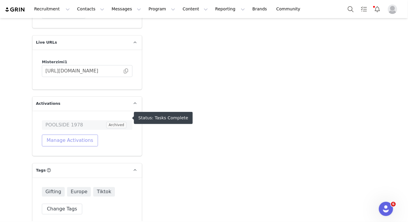
click at [65, 135] on button "Manage Activations" at bounding box center [70, 141] width 56 height 12
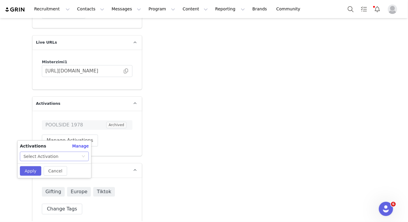
click at [55, 160] on div "Select Activation" at bounding box center [40, 156] width 35 height 9
click at [42, 187] on span "Gifting" at bounding box center [53, 192] width 23 height 10
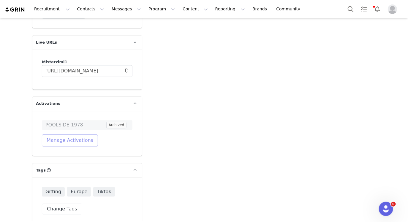
click at [56, 135] on button "Manage Activations" at bounding box center [70, 141] width 56 height 12
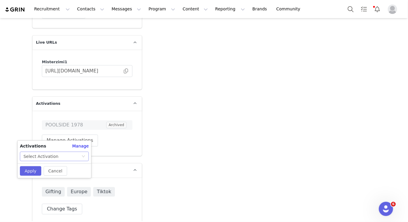
click at [44, 161] on div "Select Activation" at bounding box center [54, 157] width 69 height 10
click at [37, 175] on li "SPRITZ" at bounding box center [54, 178] width 69 height 10
click at [31, 172] on button "Apply" at bounding box center [30, 171] width 21 height 10
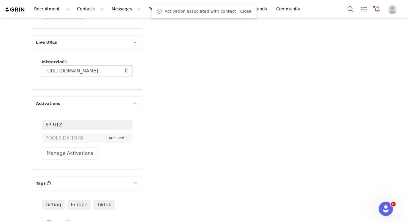
click at [124, 71] on span at bounding box center [126, 71] width 6 height 0
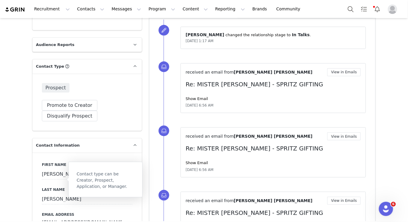
scroll to position [0, 0]
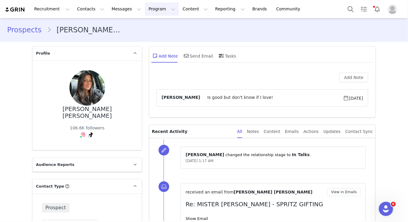
click at [159, 12] on button "Program Program" at bounding box center [162, 8] width 34 height 13
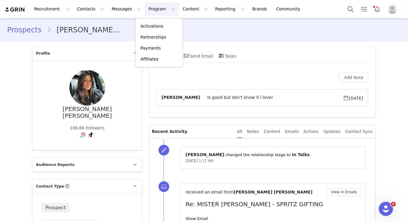
click at [101, 26] on li "Maria Carolina Monteiro" at bounding box center [86, 30] width 79 height 11
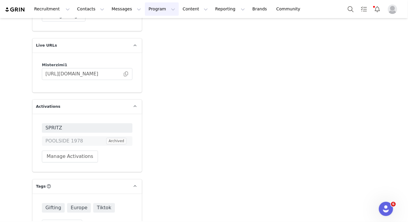
scroll to position [1148, 0]
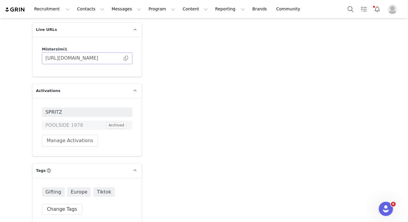
click at [123, 58] on span at bounding box center [126, 58] width 6 height 0
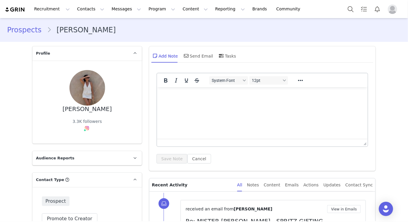
type input "+1 ([GEOGRAPHIC_DATA])"
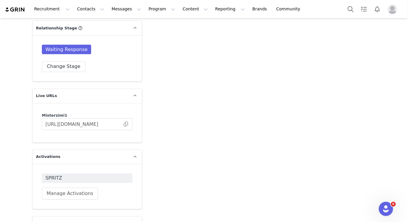
scroll to position [1072, 0]
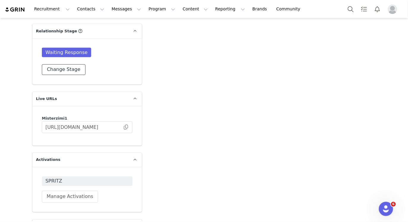
click at [65, 68] on button "Change Stage" at bounding box center [64, 69] width 44 height 11
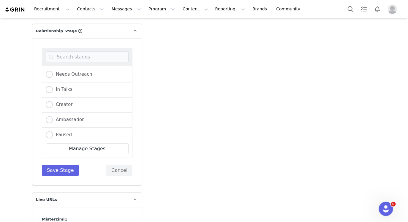
scroll to position [121, 0]
click at [61, 89] on label "In Talks" at bounding box center [59, 89] width 27 height 8
click at [53, 89] on input "In Talks" at bounding box center [49, 89] width 7 height 8
radio input "true"
radio input "false"
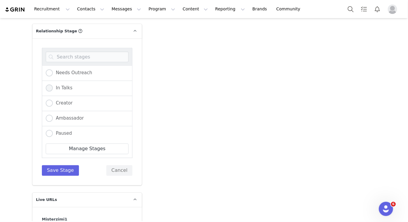
radio input "true"
click at [54, 169] on button "Save Stage" at bounding box center [60, 170] width 37 height 11
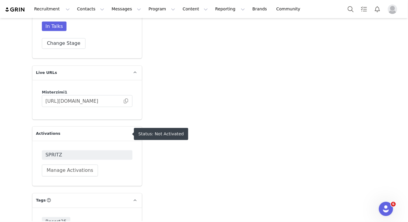
scroll to position [1135, 0]
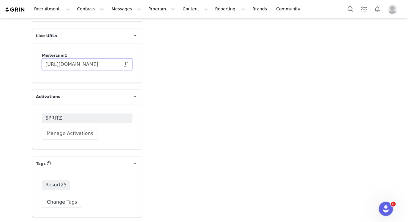
click at [128, 64] on input "[URL][DOMAIN_NAME]" at bounding box center [87, 64] width 91 height 12
click at [124, 64] on span at bounding box center [126, 64] width 6 height 0
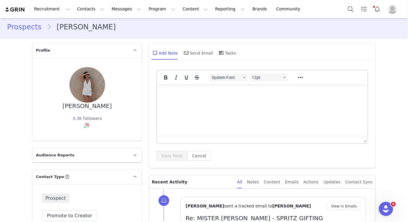
scroll to position [0, 0]
